Goal: Task Accomplishment & Management: Use online tool/utility

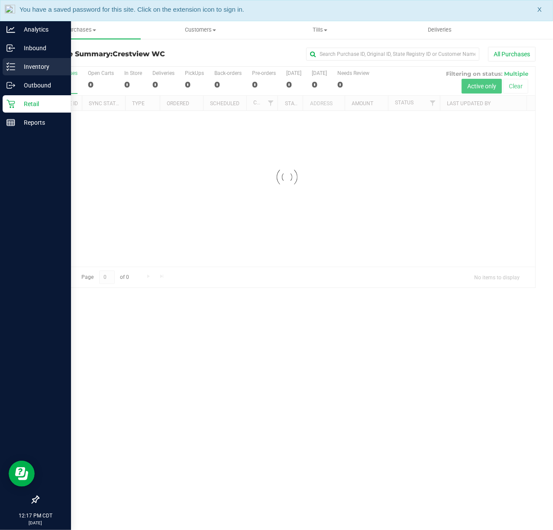
click at [13, 61] on div "Inventory" at bounding box center [37, 66] width 68 height 17
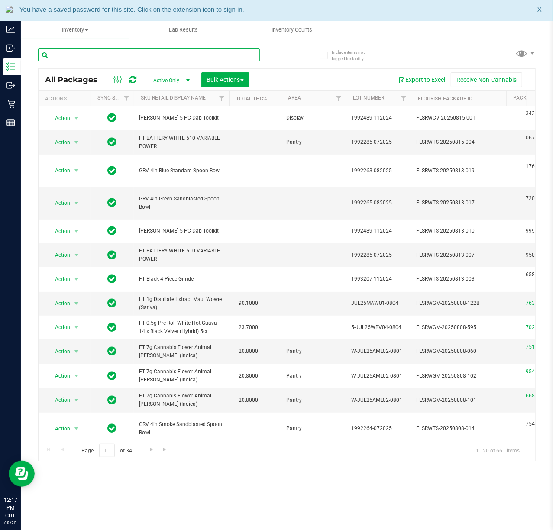
click at [141, 58] on input "text" at bounding box center [149, 54] width 222 height 13
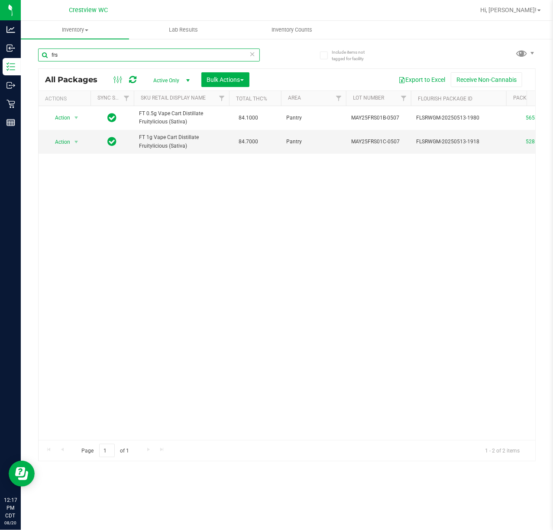
type input "frs"
drag, startPoint x: 153, startPoint y: 431, endPoint x: 168, endPoint y: 434, distance: 15.4
click at [165, 434] on div "Action Action Adjust qty Create package Edit attributes Global inventory Locate…" at bounding box center [287, 273] width 496 height 334
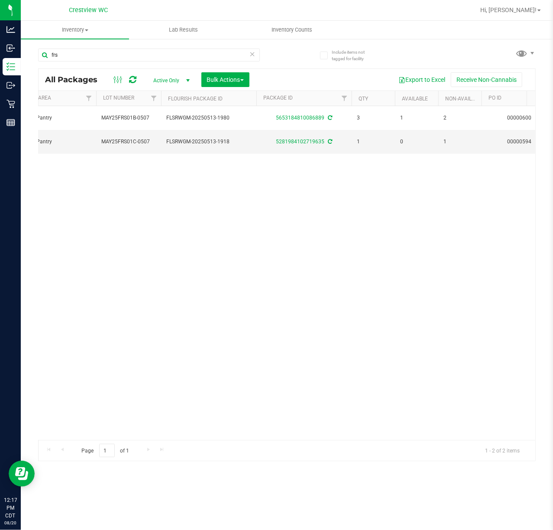
scroll to position [0, 316]
